Goal: Information Seeking & Learning: Learn about a topic

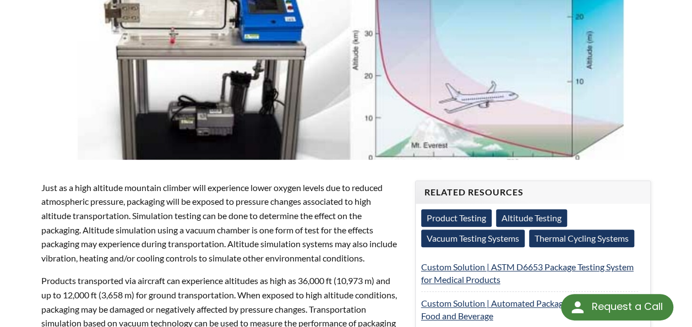
scroll to position [496, 0]
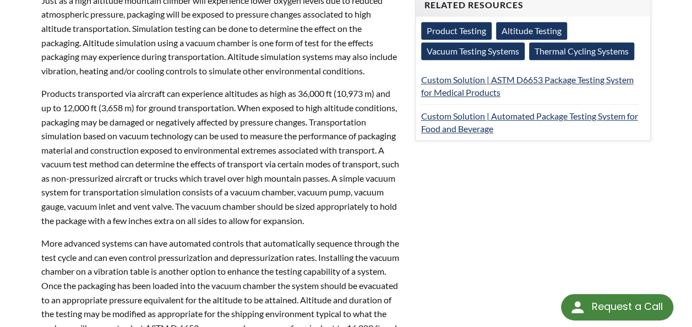
click at [302, 86] on p "Products transported via aircraft can experience altitudes as high as 36,000 ft…" at bounding box center [221, 156] width 361 height 141
click at [240, 93] on p "Products transported via aircraft can experience altitudes as high as 36,000 ft…" at bounding box center [221, 156] width 361 height 141
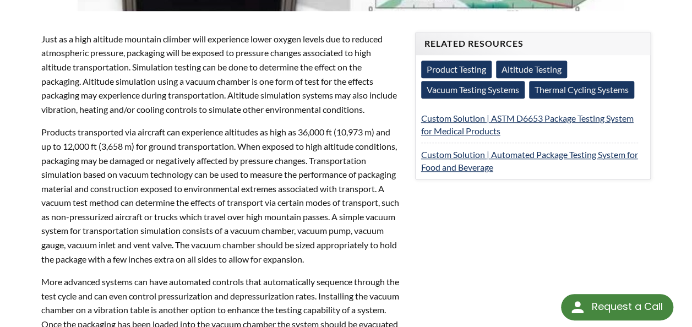
scroll to position [441, 0]
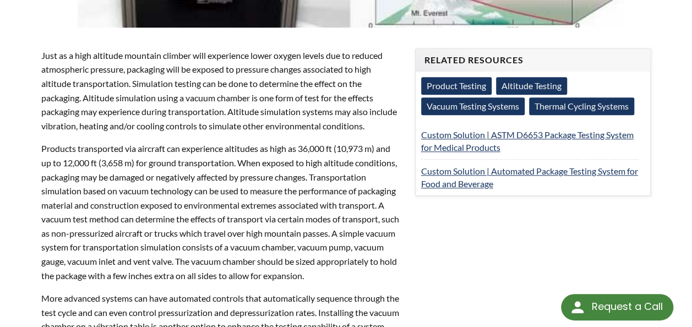
click at [115, 234] on p "Products transported via aircraft can experience altitudes as high as 36,000 ft…" at bounding box center [221, 212] width 361 height 141
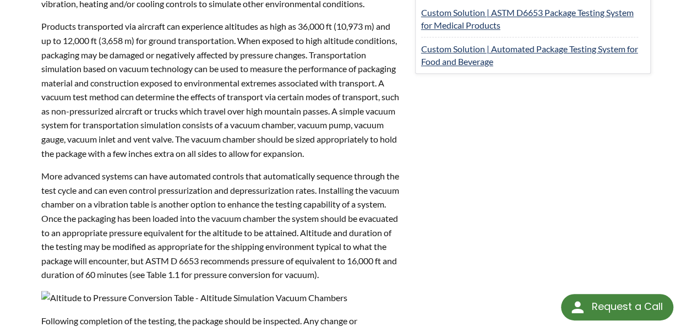
scroll to position [606, 0]
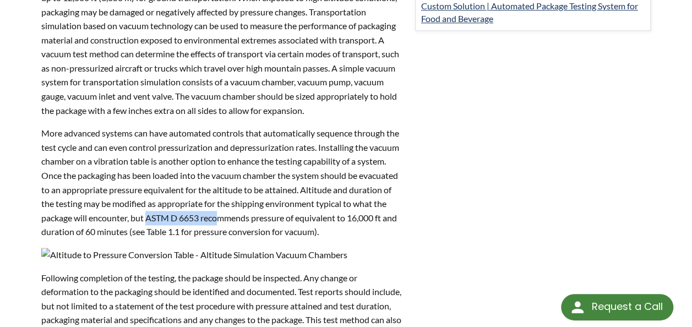
drag, startPoint x: 184, startPoint y: 207, endPoint x: 254, endPoint y: 202, distance: 70.2
click at [254, 202] on p "More advanced systems can have automated controls that automatically sequence t…" at bounding box center [221, 182] width 361 height 113
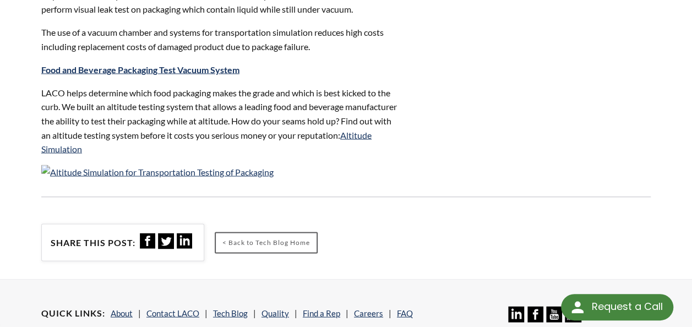
scroll to position [991, 0]
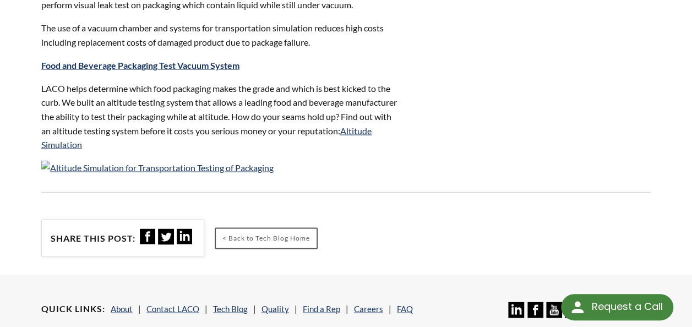
click at [290, 113] on p "LACO helps determine which food packaging makes the grade and which is best kic…" at bounding box center [221, 116] width 361 height 70
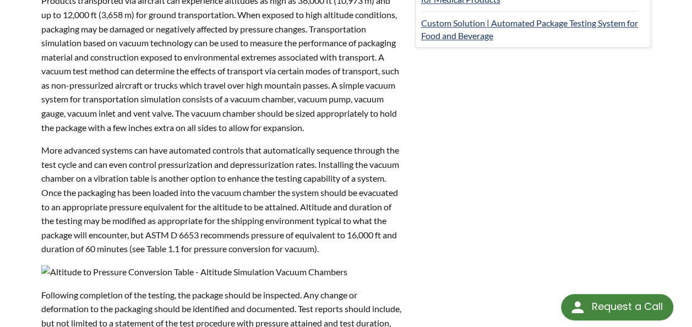
scroll to position [606, 0]
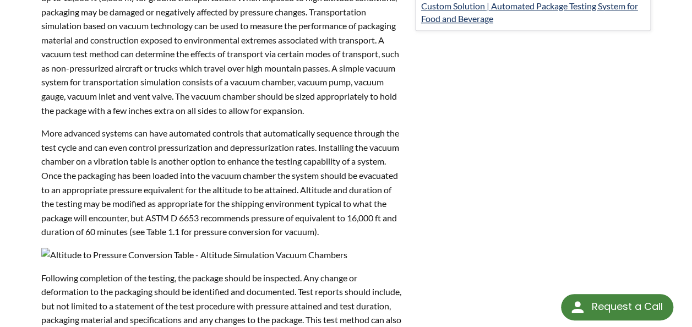
click at [204, 218] on p "More advanced systems can have automated controls that automatically sequence t…" at bounding box center [221, 182] width 361 height 113
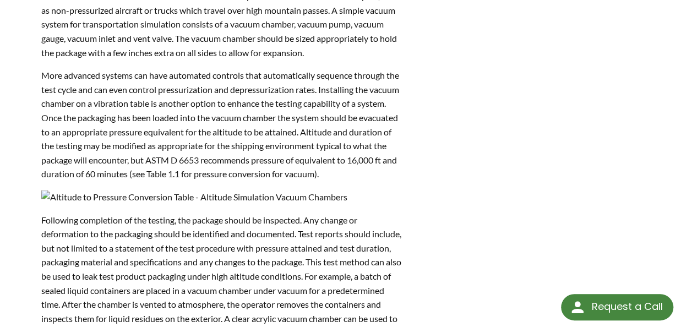
scroll to position [716, 0]
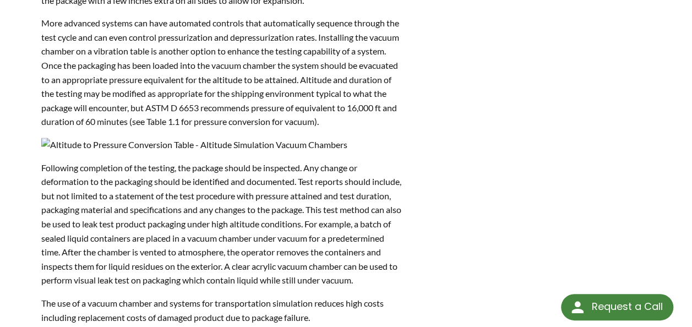
click at [334, 268] on p "Following completion of the testing, the package should be inspected. Any chang…" at bounding box center [221, 224] width 361 height 127
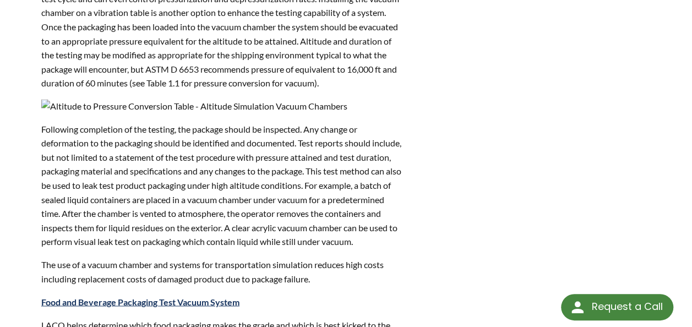
scroll to position [826, 0]
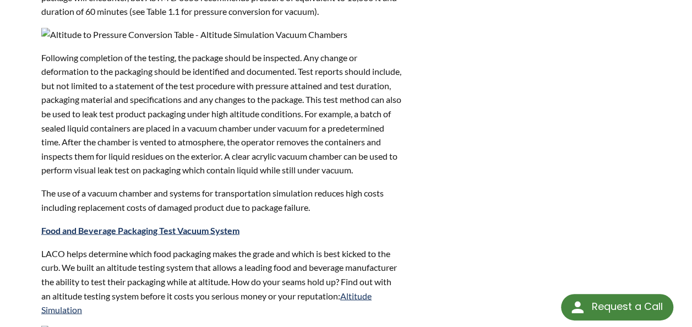
click at [67, 171] on p "Following completion of the testing, the package should be inspected. Any chang…" at bounding box center [221, 114] width 361 height 127
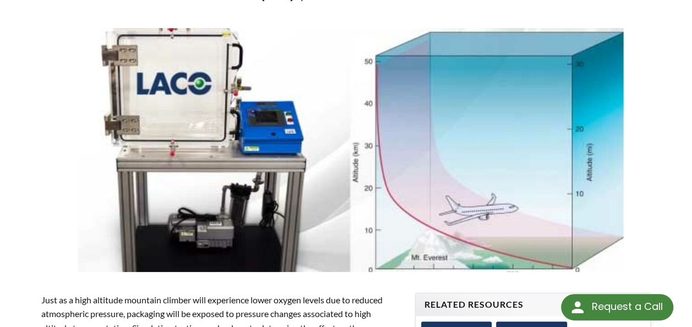
scroll to position [0, 0]
